Goal: Task Accomplishment & Management: Use online tool/utility

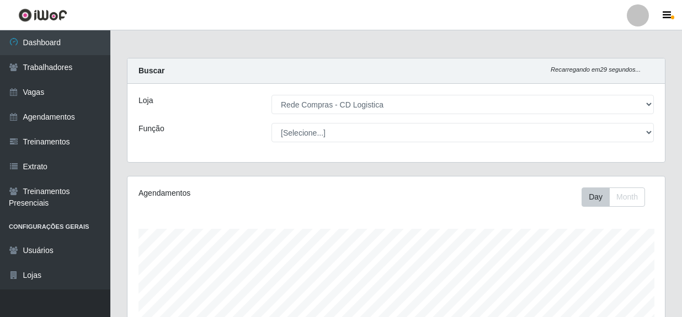
select select "429"
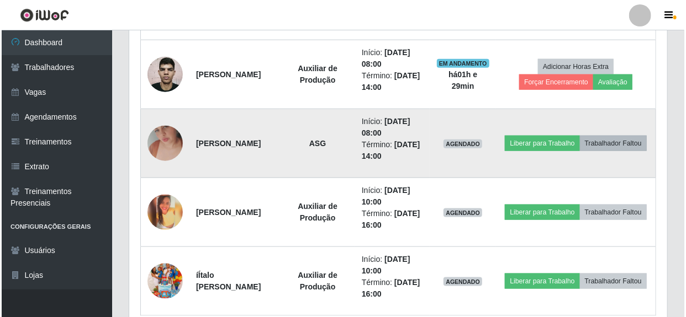
scroll to position [229, 538]
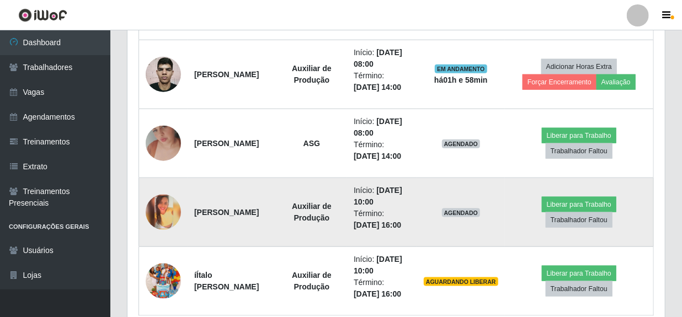
click at [587, 194] on td "Liberar para Trabalho Trabalhador Faltou" at bounding box center [579, 212] width 149 height 69
click at [585, 204] on button "Liberar para Trabalho" at bounding box center [579, 204] width 75 height 15
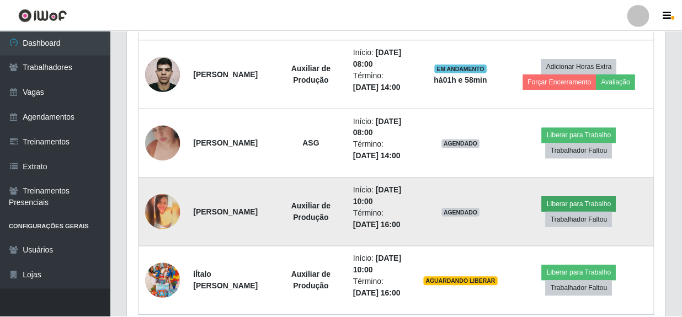
scroll to position [229, 533]
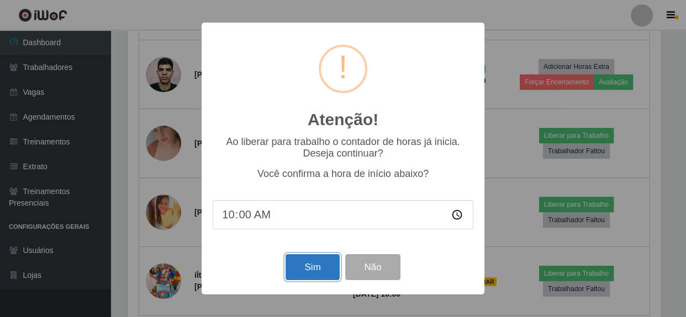
click at [315, 269] on button "Sim" at bounding box center [312, 267] width 54 height 26
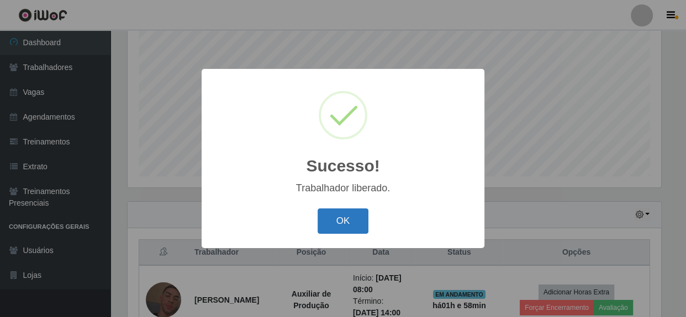
click at [339, 226] on button "OK" at bounding box center [342, 222] width 51 height 26
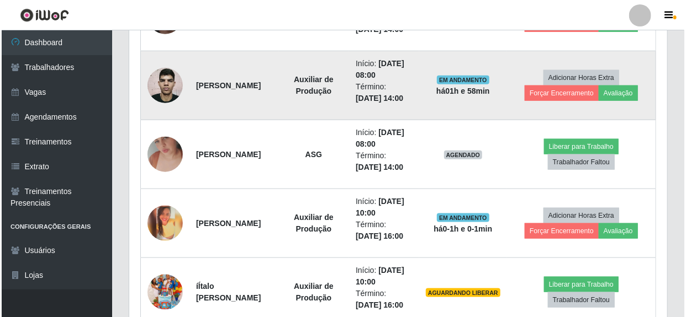
scroll to position [563, 0]
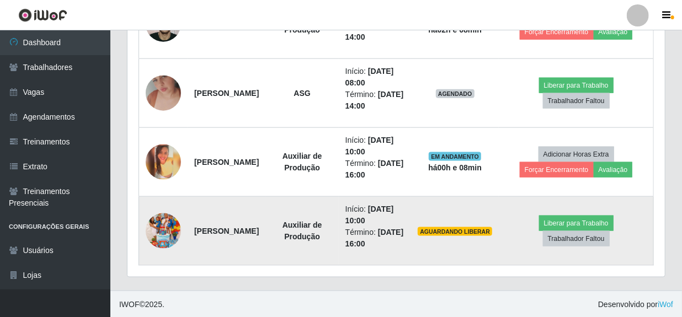
click at [153, 229] on img at bounding box center [163, 231] width 35 height 63
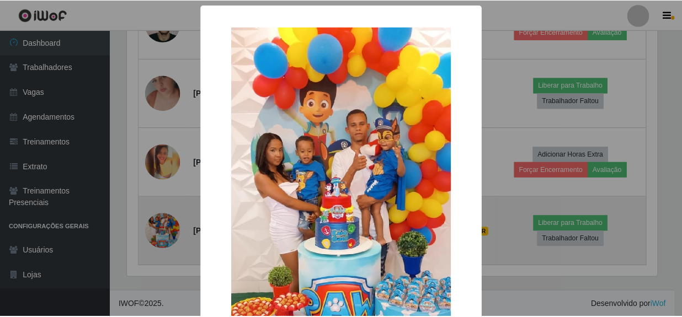
scroll to position [229, 533]
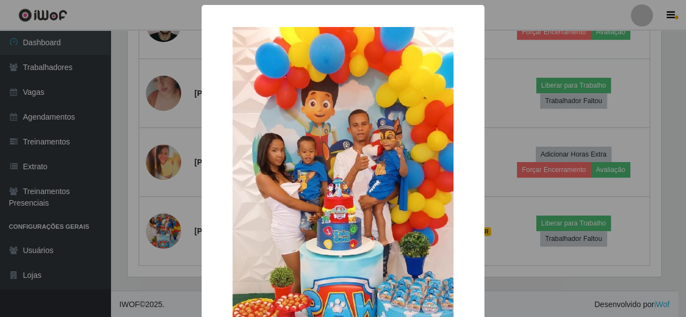
click at [502, 301] on div "× OK Cancel" at bounding box center [343, 158] width 686 height 317
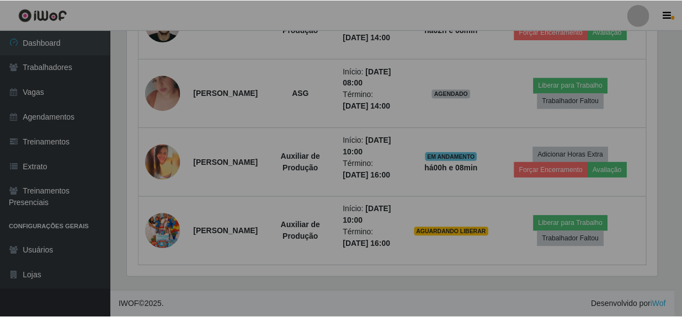
scroll to position [229, 538]
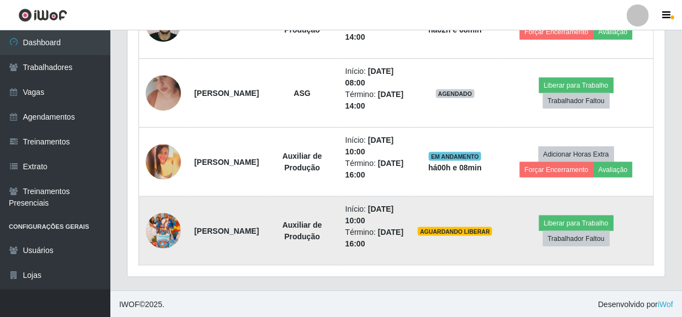
click at [163, 241] on img at bounding box center [163, 231] width 35 height 63
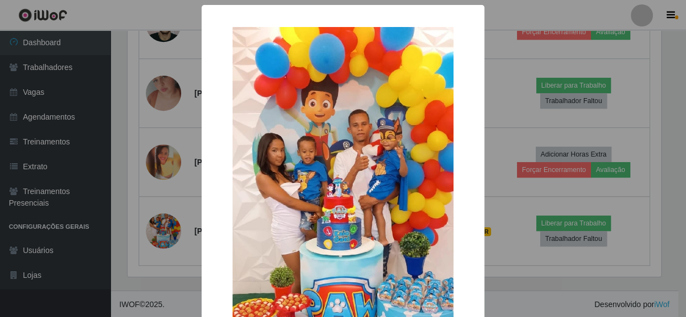
click at [289, 182] on img at bounding box center [342, 223] width 221 height 392
click at [290, 182] on img at bounding box center [342, 223] width 221 height 392
click at [489, 59] on div "× OK Cancel" at bounding box center [343, 158] width 686 height 317
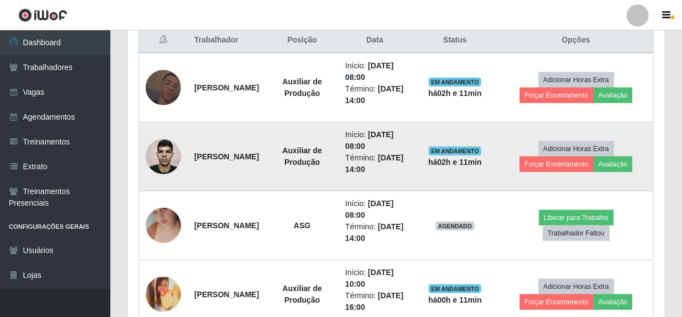
scroll to position [412, 0]
